Goal: Task Accomplishment & Management: Manage account settings

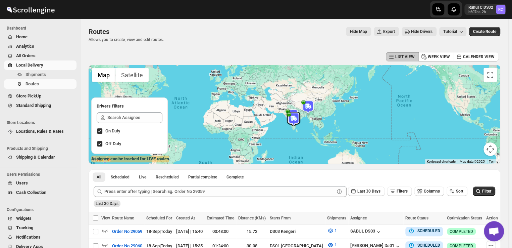
click at [38, 73] on span "Shipments" at bounding box center [35, 74] width 20 height 5
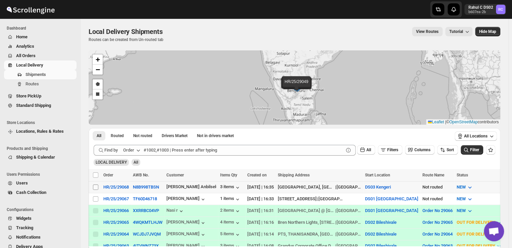
click at [95, 186] on input "Select shipment" at bounding box center [95, 186] width 5 height 5
checkbox input "true"
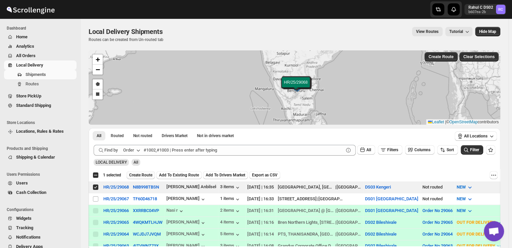
click at [141, 175] on span "Create Route" at bounding box center [140, 174] width 23 height 5
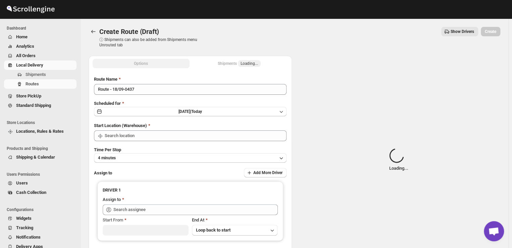
type input "DS03 Kengeri"
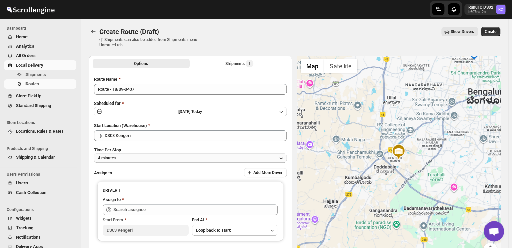
click at [145, 159] on button "4 minutes" at bounding box center [190, 157] width 193 height 9
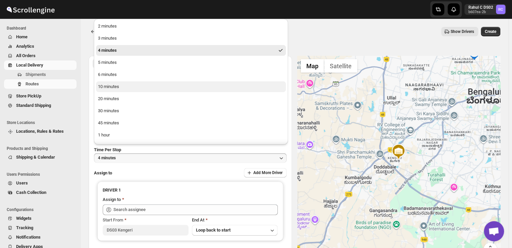
click at [123, 88] on button "10 minutes" at bounding box center [191, 86] width 190 height 11
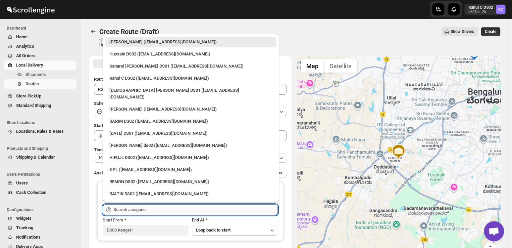
click at [150, 209] on input "text" at bounding box center [195, 209] width 164 height 11
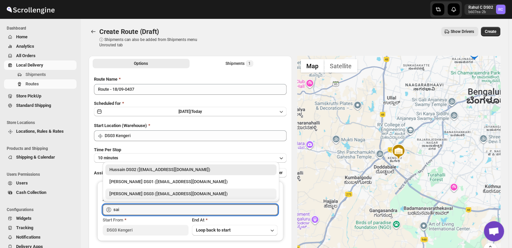
click at [131, 192] on div "[PERSON_NAME] DS03 ([EMAIL_ADDRESS][DOMAIN_NAME])" at bounding box center [190, 193] width 163 height 7
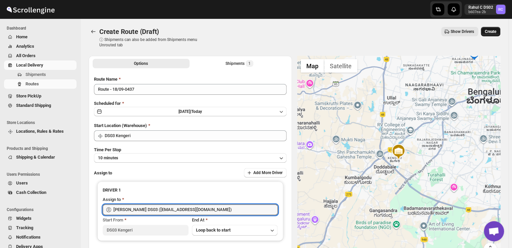
type input "[PERSON_NAME] DS03 ([EMAIL_ADDRESS][DOMAIN_NAME])"
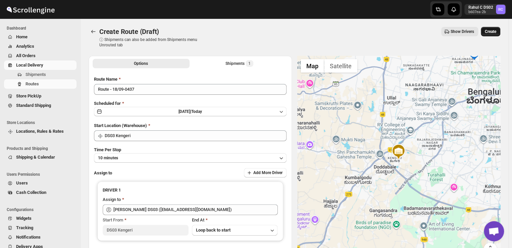
click at [490, 32] on span "Create" at bounding box center [490, 31] width 11 height 5
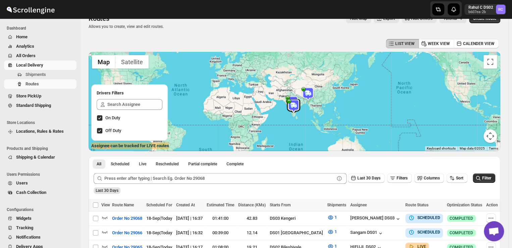
scroll to position [14, 0]
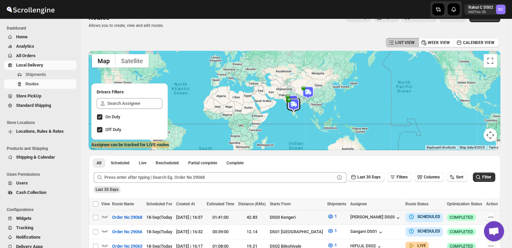
click at [490, 215] on icon "button" at bounding box center [490, 216] width 7 height 7
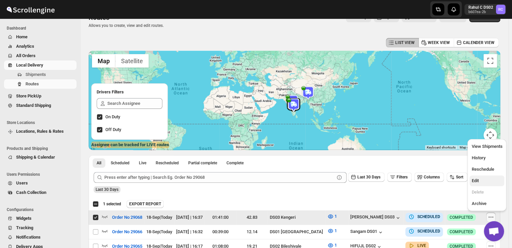
click at [474, 181] on span "Edit" at bounding box center [474, 180] width 7 height 5
checkbox input "false"
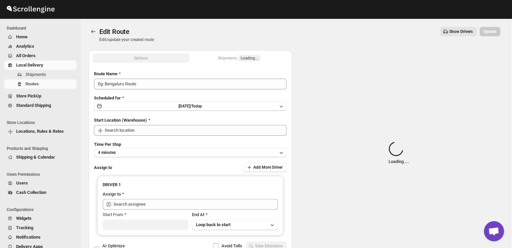
type input "Order No 29068"
type input "DS03 Kengeri"
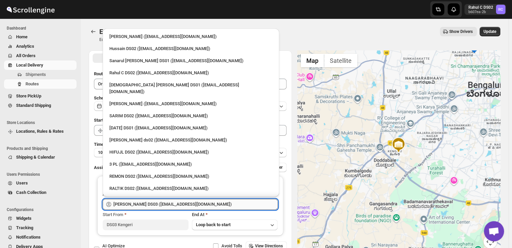
click at [208, 202] on input "[PERSON_NAME] DS03 ([EMAIL_ADDRESS][DOMAIN_NAME])" at bounding box center [195, 204] width 164 height 11
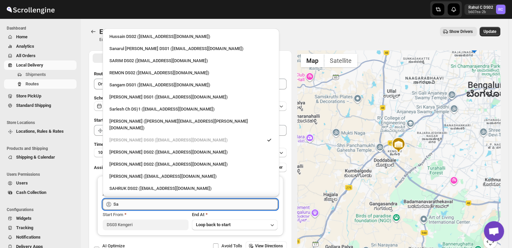
type input "S"
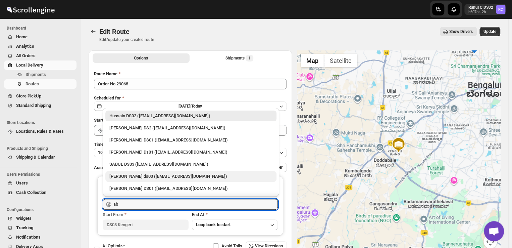
click at [122, 177] on div "[PERSON_NAME] ds03 ([EMAIL_ADDRESS][DOMAIN_NAME])" at bounding box center [190, 176] width 163 height 7
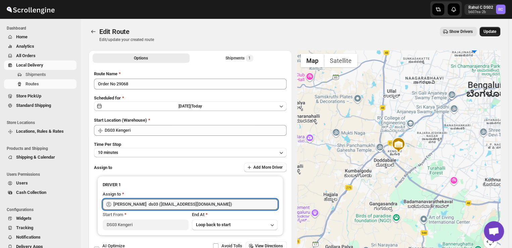
type input "[PERSON_NAME] ds03 ([EMAIL_ADDRESS][DOMAIN_NAME])"
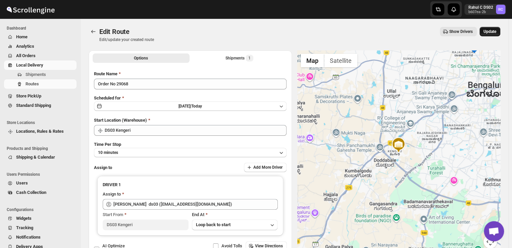
click at [491, 31] on span "Update" at bounding box center [489, 31] width 13 height 5
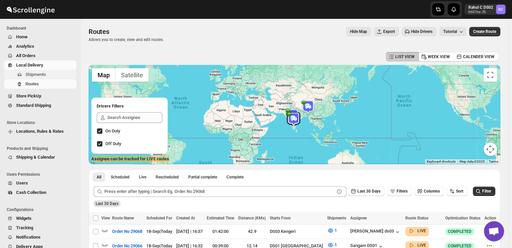
click at [43, 73] on span "Shipments" at bounding box center [35, 74] width 20 height 5
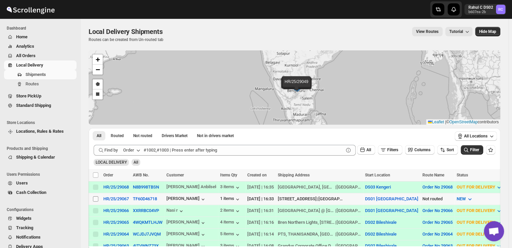
click at [94, 199] on input "Select shipment" at bounding box center [95, 198] width 5 height 5
checkbox input "true"
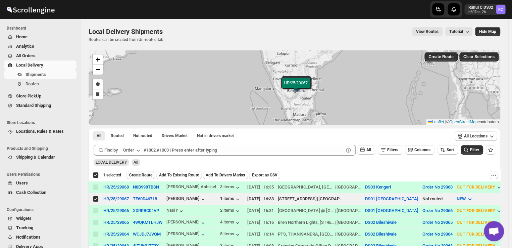
click at [144, 175] on span "Create Route" at bounding box center [140, 174] width 23 height 5
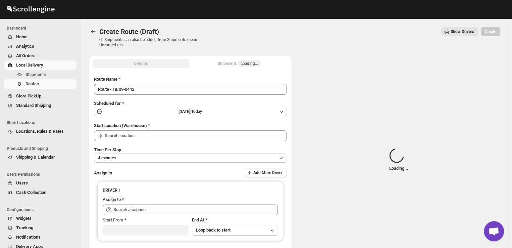
type input "DS01 [GEOGRAPHIC_DATA]"
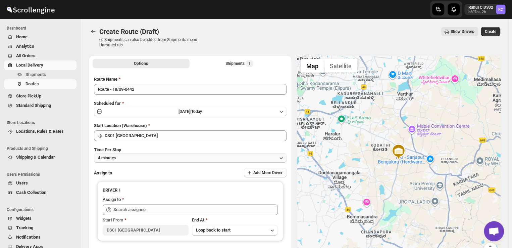
click at [126, 157] on button "4 minutes" at bounding box center [190, 157] width 193 height 9
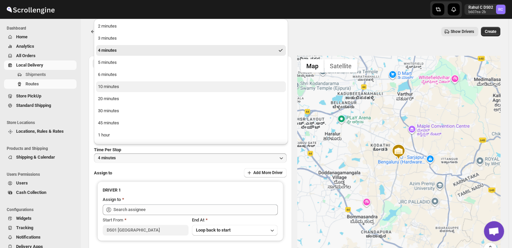
click at [114, 90] on div "10 minutes" at bounding box center [108, 86] width 21 height 7
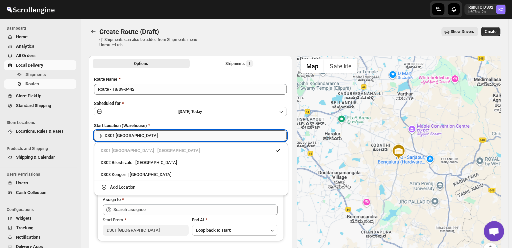
click at [136, 135] on input "DS01 [GEOGRAPHIC_DATA]" at bounding box center [196, 135] width 182 height 11
click at [112, 174] on div "DS03 Kengeri | Bengaluru" at bounding box center [191, 174] width 180 height 7
type input "DS03 Kengeri"
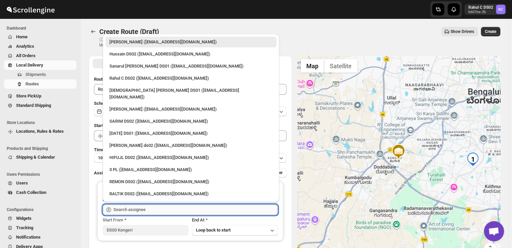
click at [162, 213] on input "text" at bounding box center [195, 209] width 164 height 11
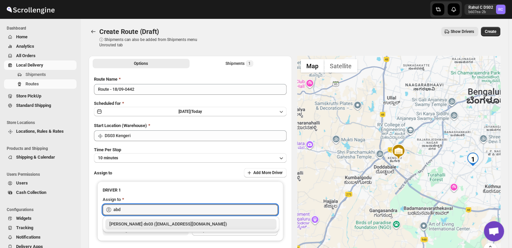
click at [160, 224] on div "[PERSON_NAME] ds03 ([EMAIL_ADDRESS][DOMAIN_NAME])" at bounding box center [190, 223] width 163 height 7
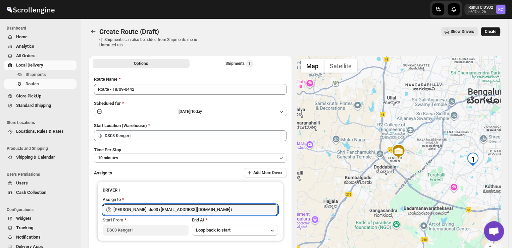
type input "[PERSON_NAME] ds03 ([EMAIL_ADDRESS][DOMAIN_NAME])"
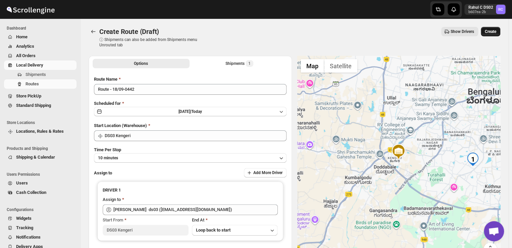
click at [489, 34] on span "Create" at bounding box center [490, 31] width 11 height 5
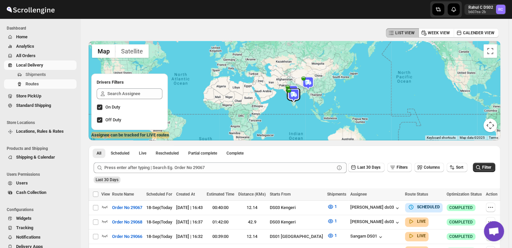
scroll to position [27, 0]
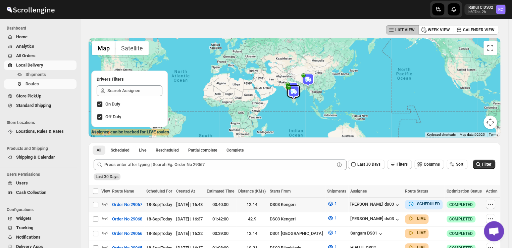
click at [491, 202] on icon "button" at bounding box center [490, 204] width 7 height 7
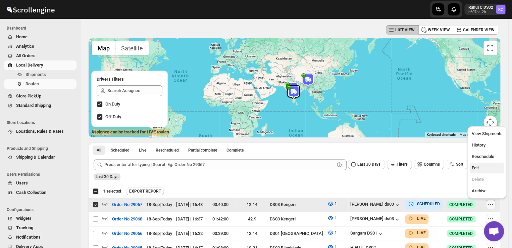
click at [475, 169] on span "Edit" at bounding box center [474, 167] width 7 height 5
checkbox input "false"
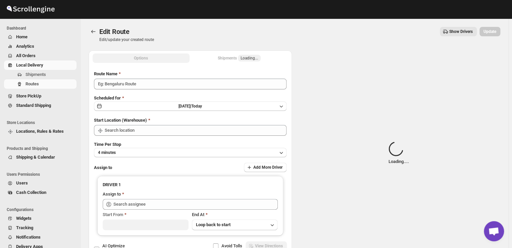
type input "Order No 29067"
type input "DS03 Kengeri"
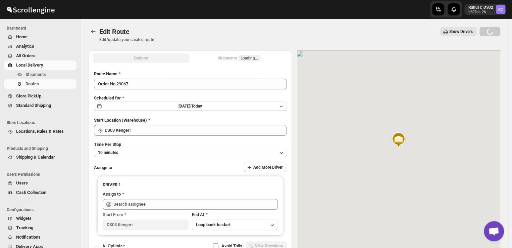
type input "[PERSON_NAME] ds03 ([EMAIL_ADDRESS][DOMAIN_NAME])"
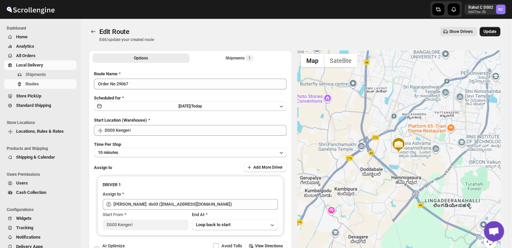
click at [491, 30] on span "Update" at bounding box center [489, 31] width 13 height 5
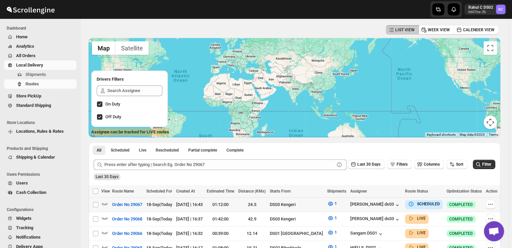
scroll to position [37, 0]
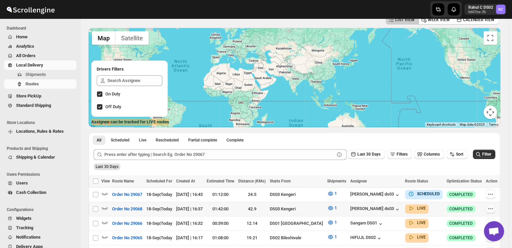
click at [492, 209] on icon "button" at bounding box center [490, 208] width 7 height 7
checkbox input "true"
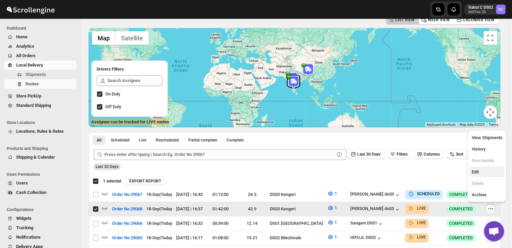
click at [475, 173] on span "Edit" at bounding box center [474, 171] width 7 height 5
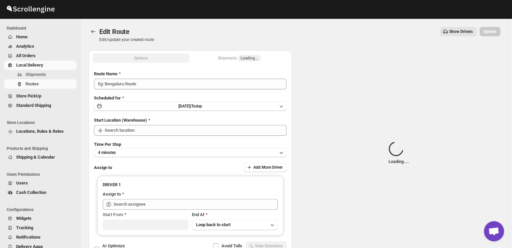
type input "Order No 29068"
type input "DS03 Kengeri"
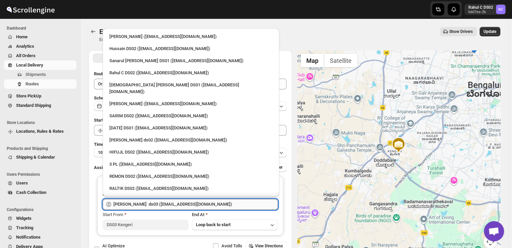
click at [224, 202] on input "[PERSON_NAME] ds03 ([EMAIL_ADDRESS][DOMAIN_NAME])" at bounding box center [195, 204] width 164 height 11
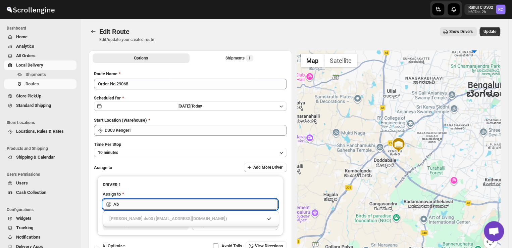
type input "A"
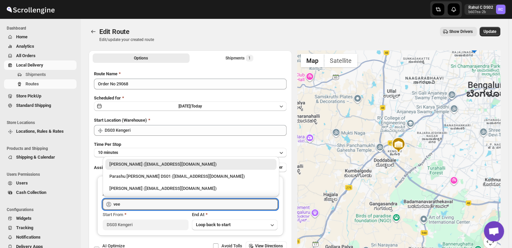
click at [178, 163] on div "[PERSON_NAME] ([EMAIL_ADDRESS][DOMAIN_NAME])" at bounding box center [190, 164] width 163 height 7
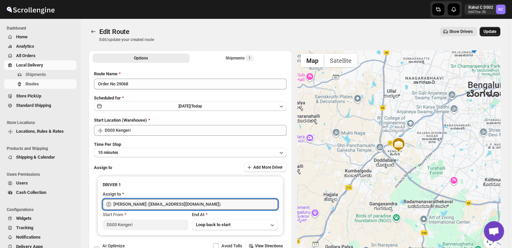
type input "[PERSON_NAME] ([EMAIL_ADDRESS][DOMAIN_NAME])"
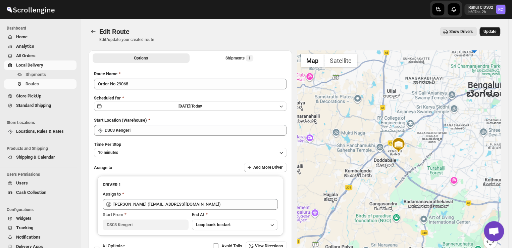
click at [491, 31] on span "Update" at bounding box center [489, 31] width 13 height 5
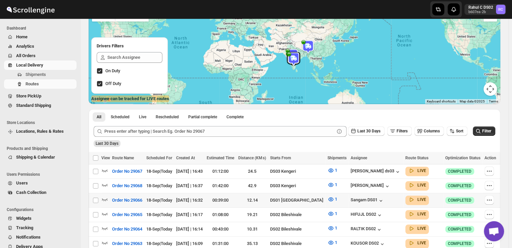
scroll to position [60, 0]
